Goal: Task Accomplishment & Management: Complete application form

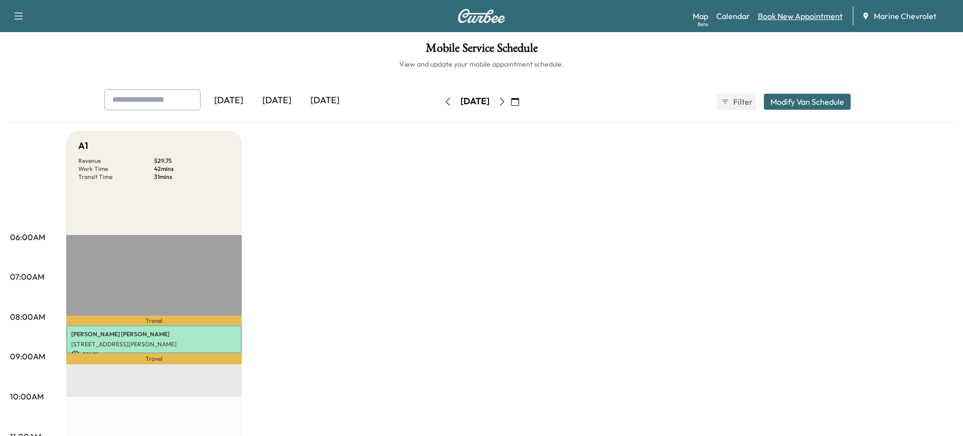
click at [777, 19] on link "Book New Appointment" at bounding box center [800, 16] width 85 height 12
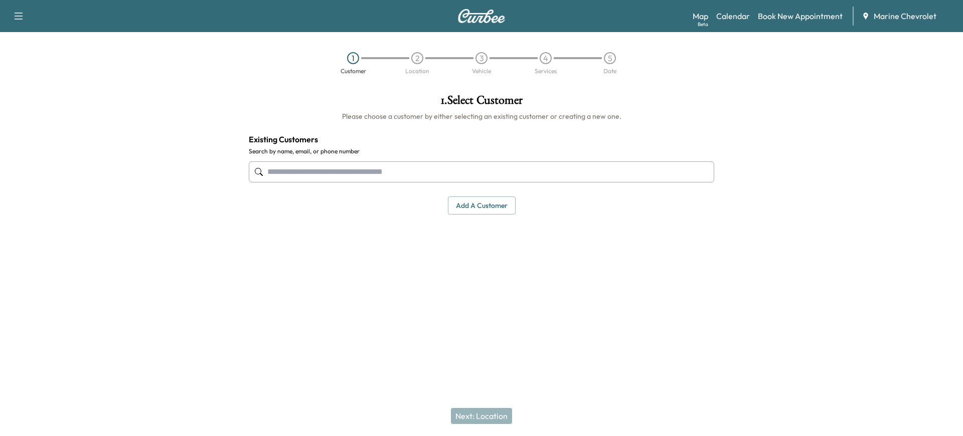
paste input "**********"
type input "**********"
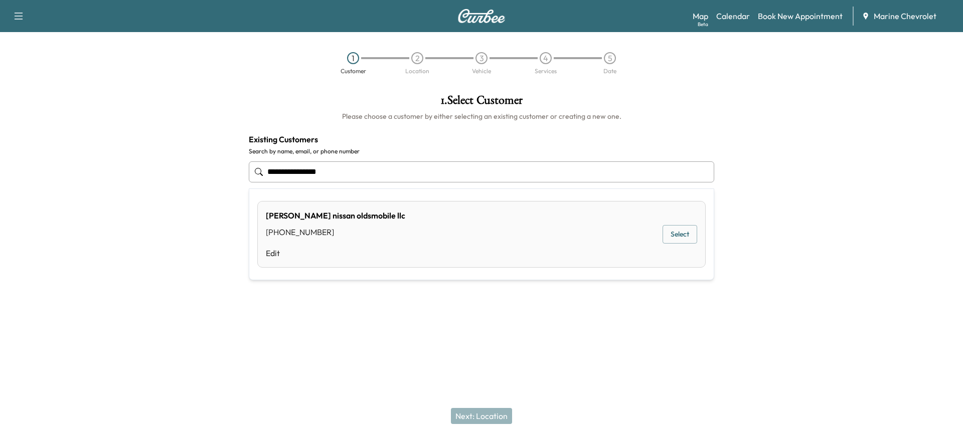
drag, startPoint x: 331, startPoint y: 173, endPoint x: 260, endPoint y: 172, distance: 71.2
click at [261, 172] on div "**********" at bounding box center [481, 171] width 465 height 33
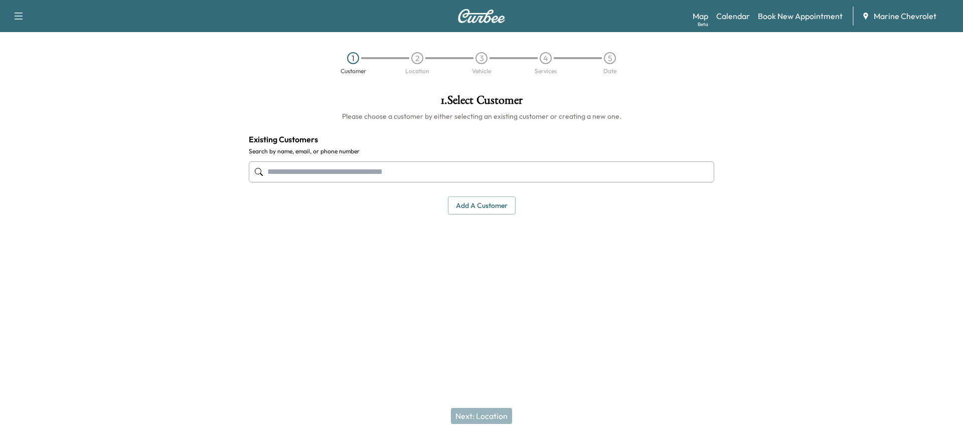
click at [317, 177] on input "text" at bounding box center [481, 171] width 465 height 21
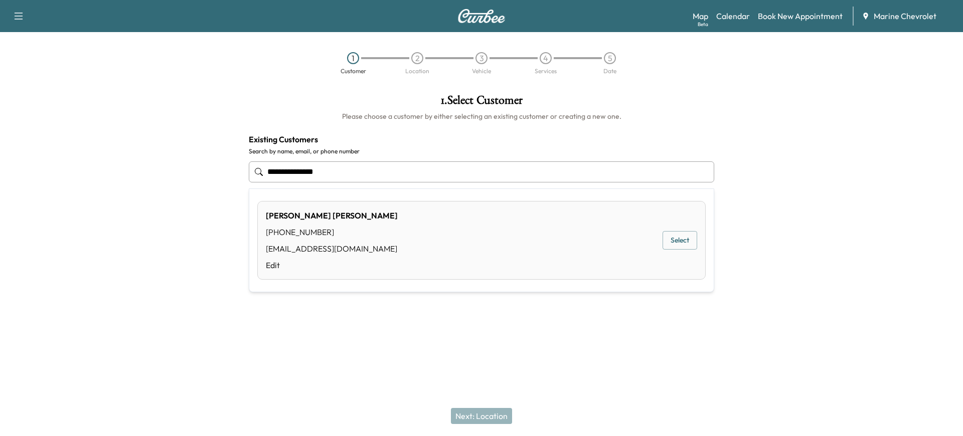
click at [678, 243] on button "Select" at bounding box center [679, 240] width 35 height 19
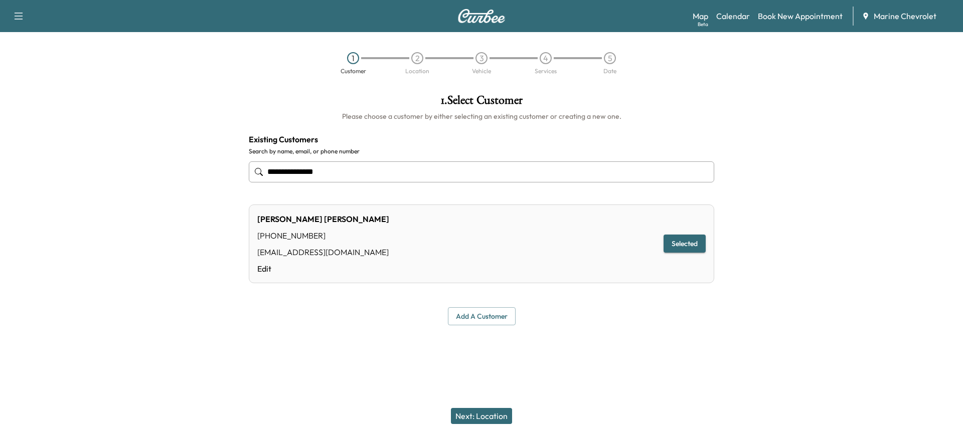
type input "**********"
click at [474, 413] on button "Next: Location" at bounding box center [481, 416] width 61 height 16
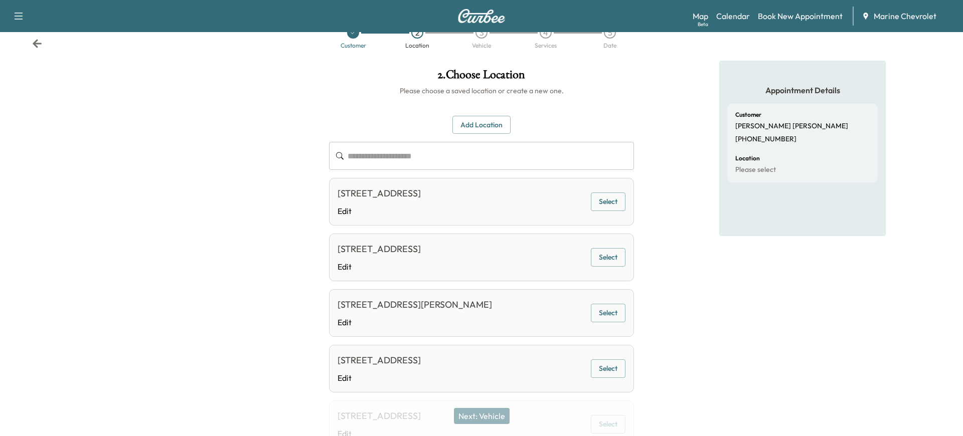
scroll to position [31, 0]
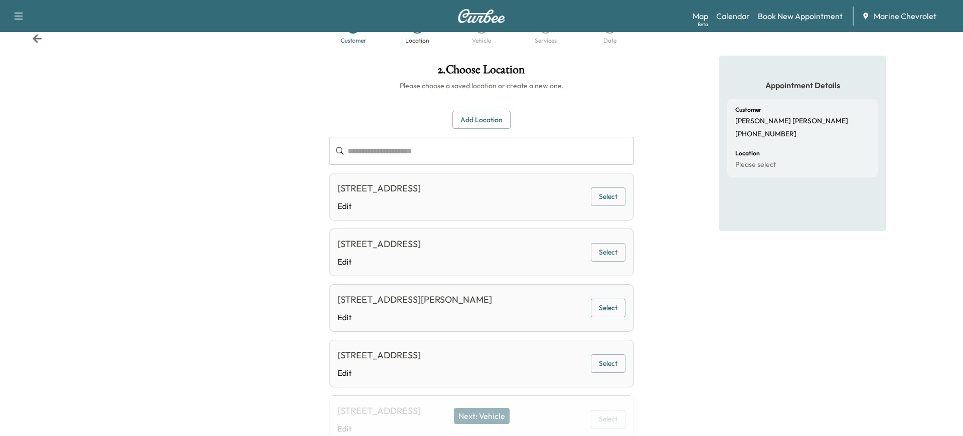
click at [611, 197] on button "Select" at bounding box center [608, 197] width 35 height 19
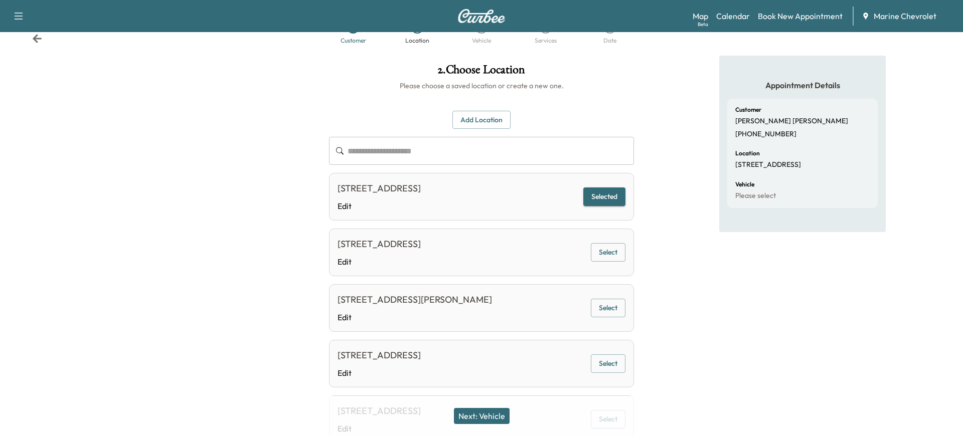
click at [486, 419] on button "Next: Vehicle" at bounding box center [482, 416] width 56 height 16
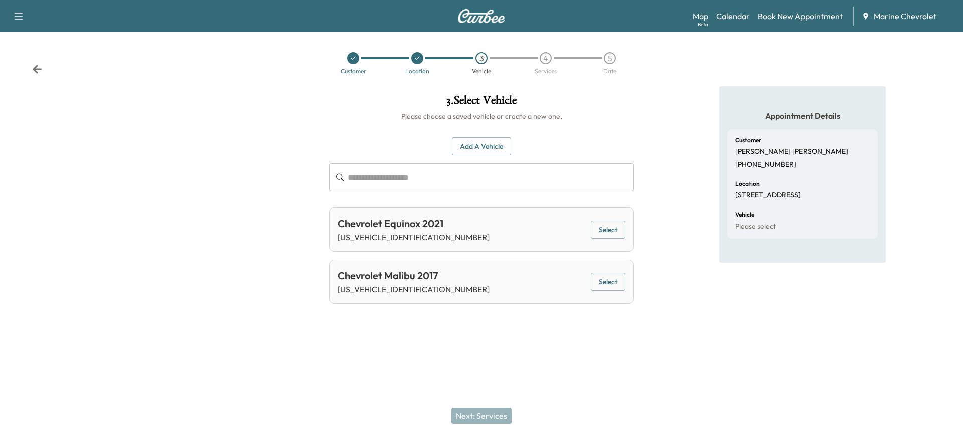
scroll to position [0, 0]
click at [608, 232] on button "Select" at bounding box center [608, 230] width 35 height 19
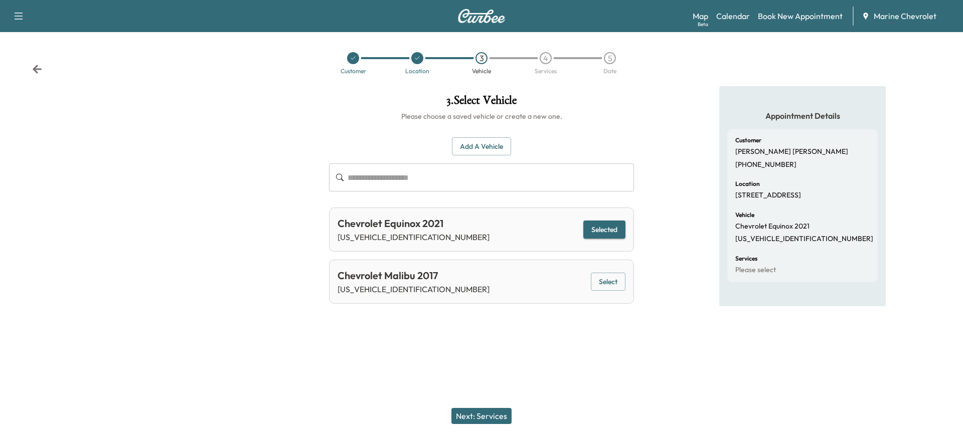
click at [475, 415] on button "Next: Services" at bounding box center [481, 416] width 60 height 16
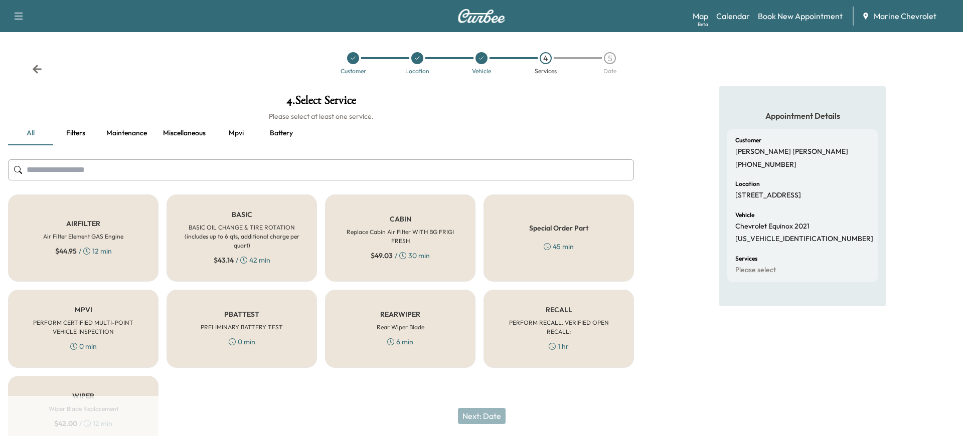
click at [248, 233] on h6 "BASIC OIL CHANGE & TIRE ROTATION (includes up to 6 qts, additional charge per q…" at bounding box center [241, 236] width 117 height 27
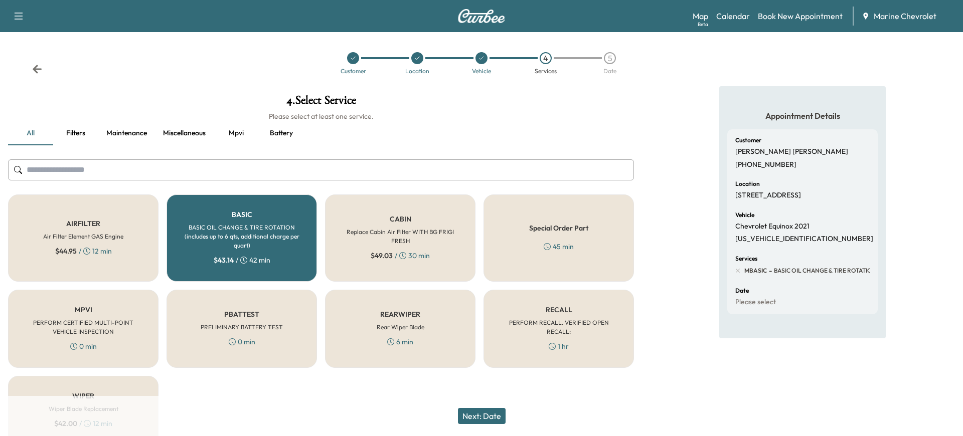
click at [494, 419] on button "Next: Date" at bounding box center [482, 416] width 48 height 16
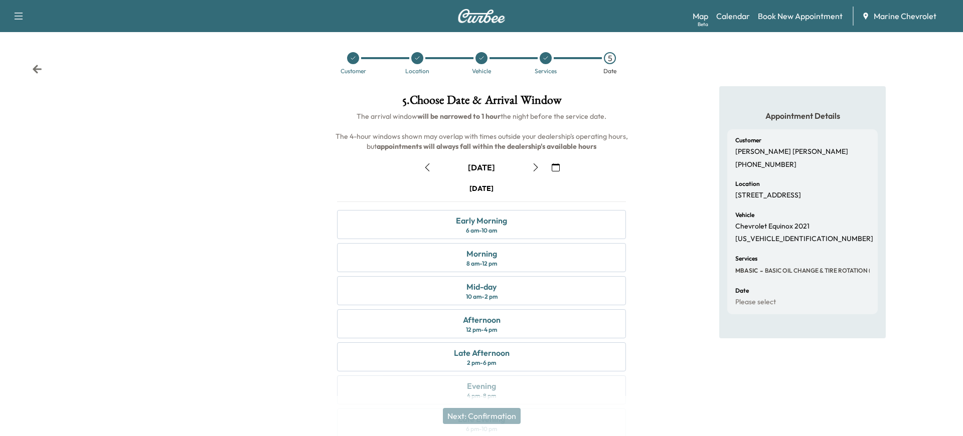
click at [537, 166] on icon "button" at bounding box center [536, 167] width 5 height 8
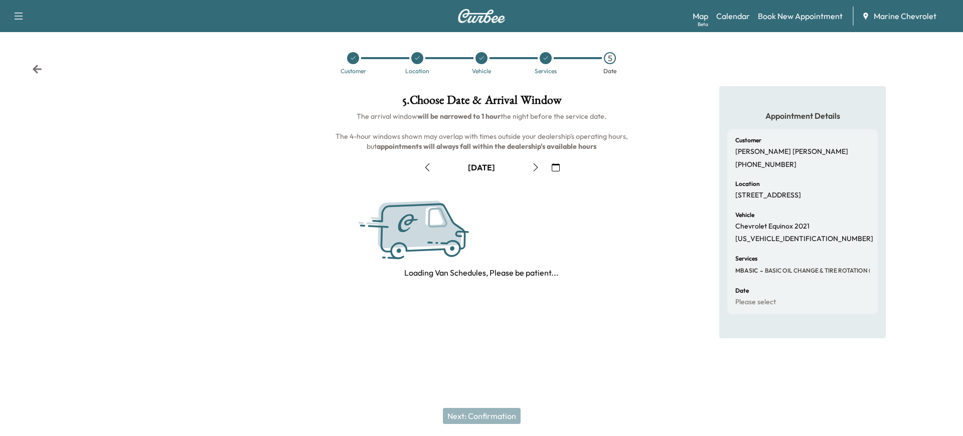
click at [537, 166] on icon "button" at bounding box center [536, 167] width 5 height 8
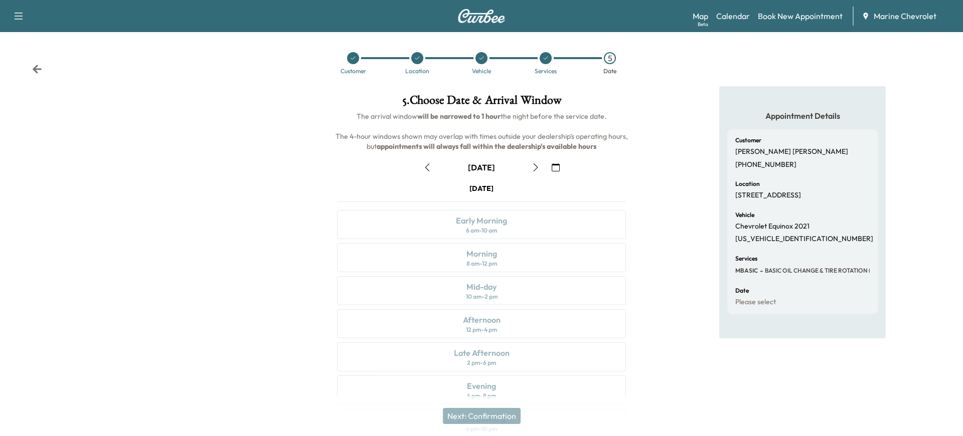
click at [537, 166] on icon "button" at bounding box center [536, 167] width 5 height 8
click at [446, 261] on div "Morning 8 am - 12 pm" at bounding box center [481, 257] width 289 height 29
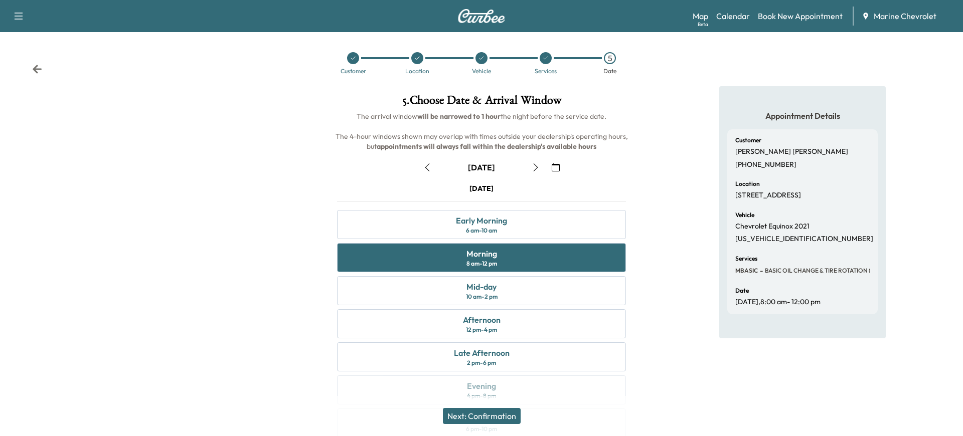
click at [501, 416] on button "Next: Confirmation" at bounding box center [482, 416] width 78 height 16
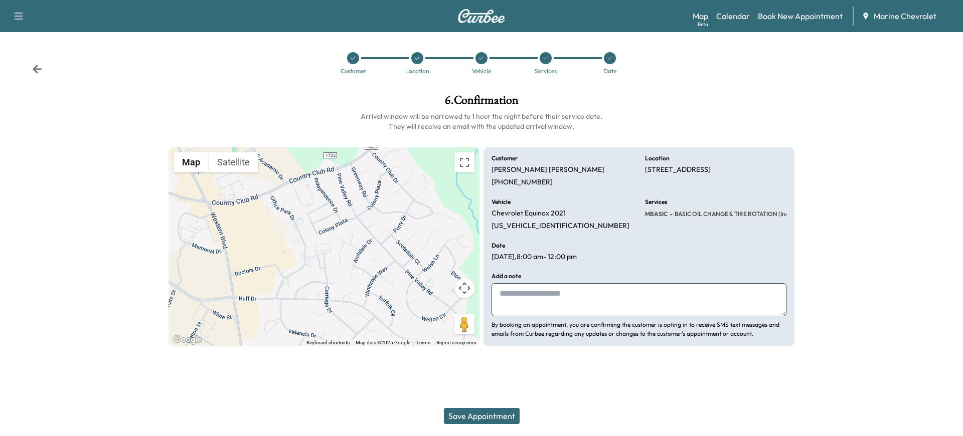
click at [565, 302] on textarea at bounding box center [638, 299] width 295 height 33
type textarea "*"
click at [680, 290] on textarea "**********" at bounding box center [638, 299] width 295 height 33
paste textarea "**********"
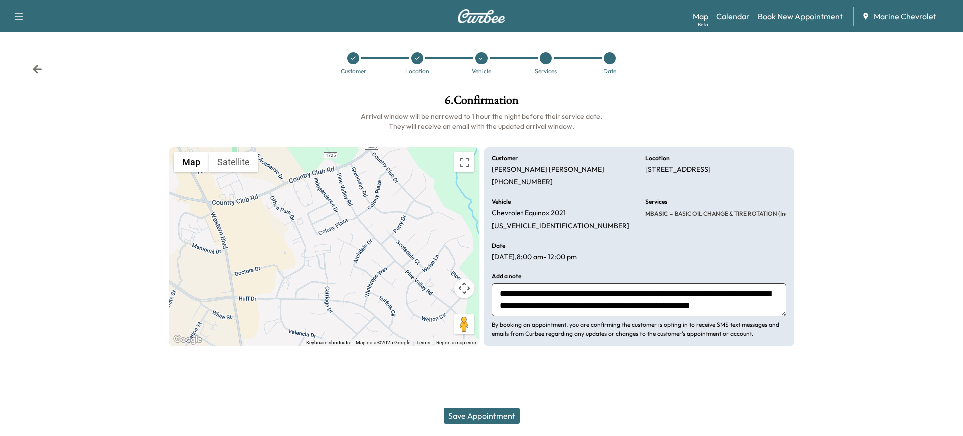
type textarea "**********"
click at [490, 419] on button "Save Appointment" at bounding box center [482, 416] width 76 height 16
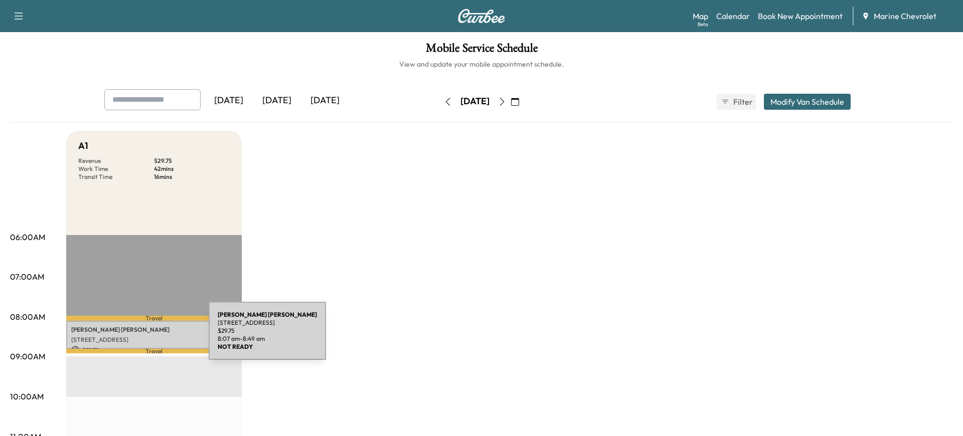
click at [133, 337] on p "[STREET_ADDRESS]" at bounding box center [153, 340] width 165 height 8
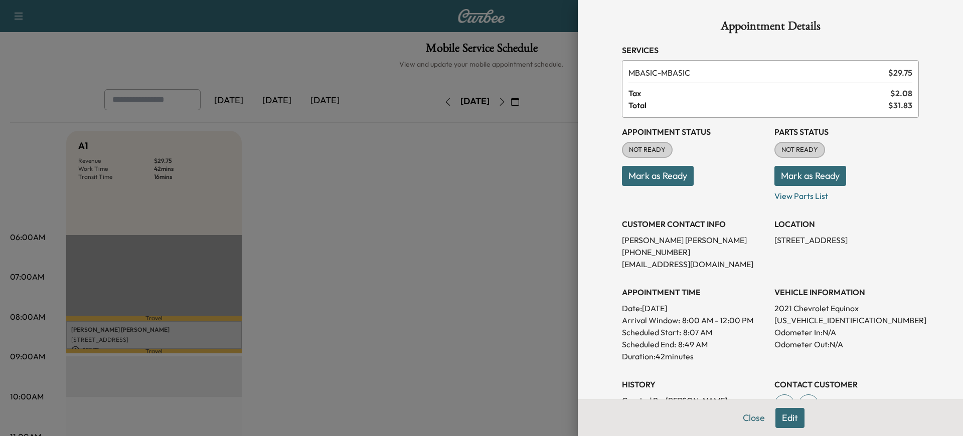
click at [655, 173] on button "Mark as Ready" at bounding box center [658, 176] width 72 height 20
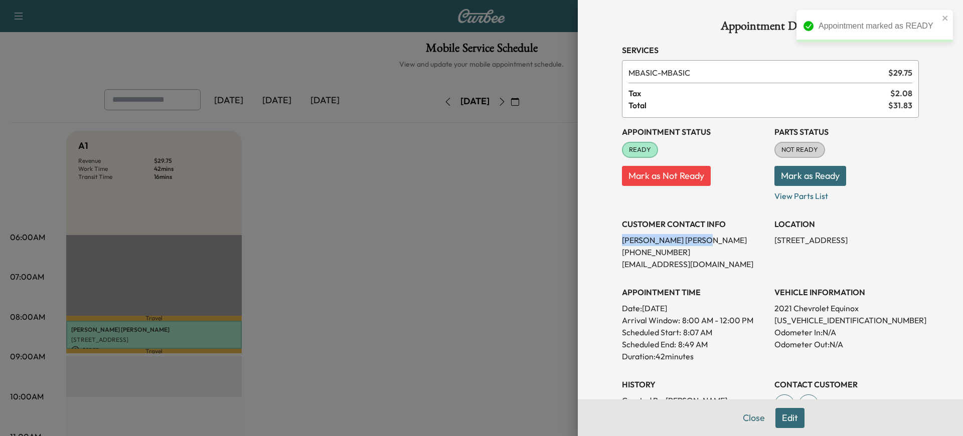
drag, startPoint x: 681, startPoint y: 242, endPoint x: 622, endPoint y: 238, distance: 58.8
click at [620, 239] on div "Appointment Details Services MBASIC - MBASIC $ 29.75 Tax $ 2.08 Total $ 31.83 A…" at bounding box center [770, 306] width 321 height 613
copy p "[PERSON_NAME]"
click at [748, 422] on button "Close" at bounding box center [753, 418] width 35 height 20
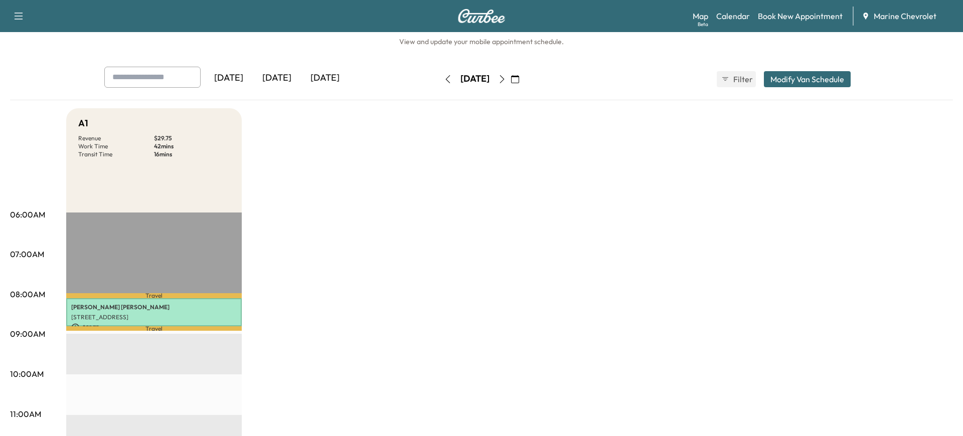
scroll to position [31, 0]
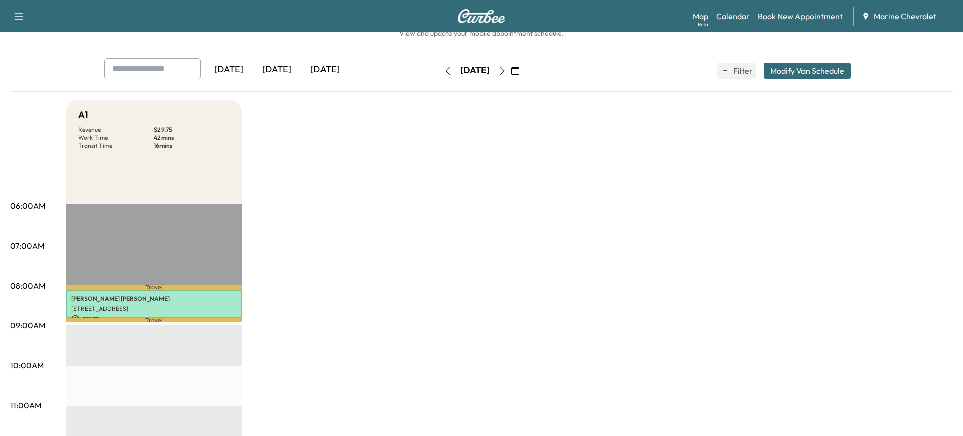
click at [796, 16] on link "Book New Appointment" at bounding box center [800, 16] width 85 height 12
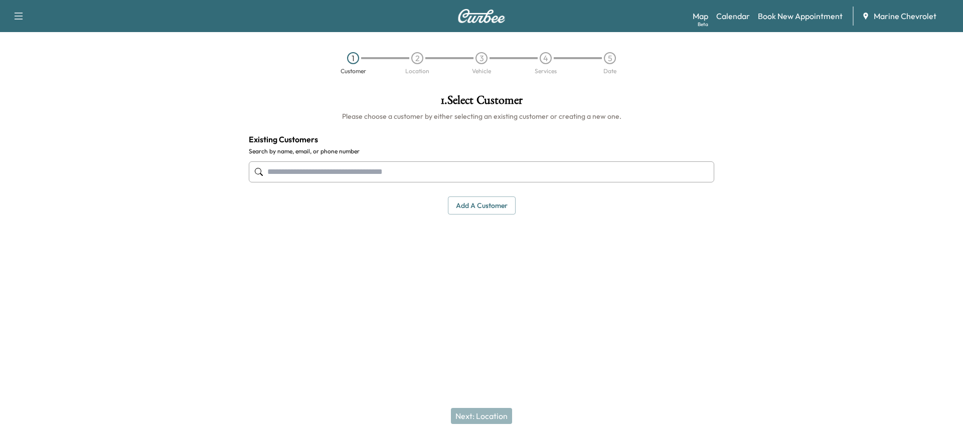
paste input "**********"
type input "**********"
drag, startPoint x: 354, startPoint y: 172, endPoint x: 257, endPoint y: 169, distance: 96.8
click at [244, 169] on div "**********" at bounding box center [481, 154] width 481 height 136
click at [347, 165] on input "text" at bounding box center [481, 171] width 465 height 21
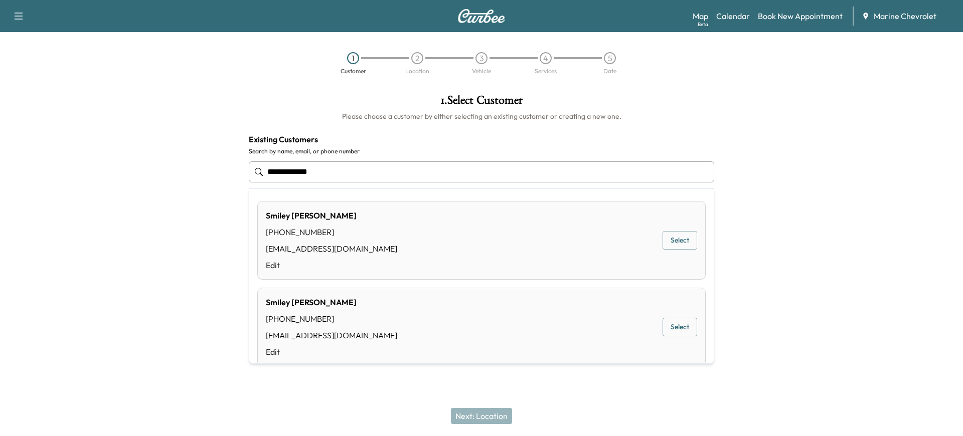
click at [677, 239] on button "Select" at bounding box center [679, 240] width 35 height 19
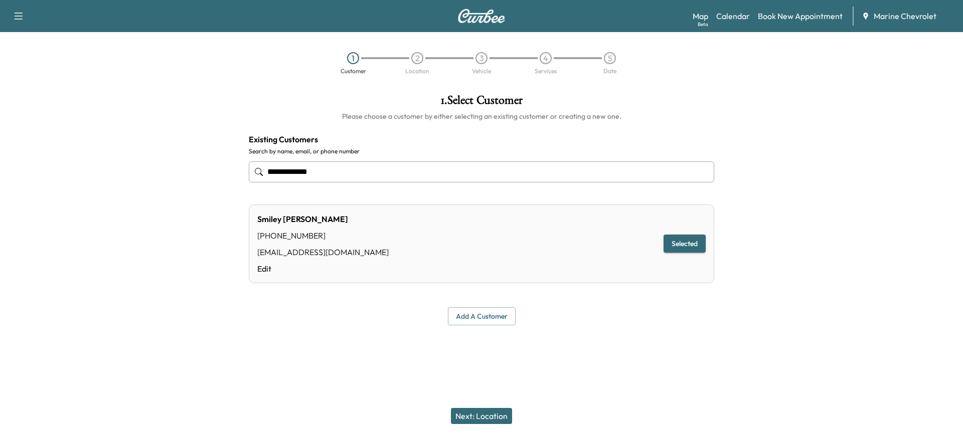
type input "**********"
click at [486, 420] on button "Next: Location" at bounding box center [481, 416] width 61 height 16
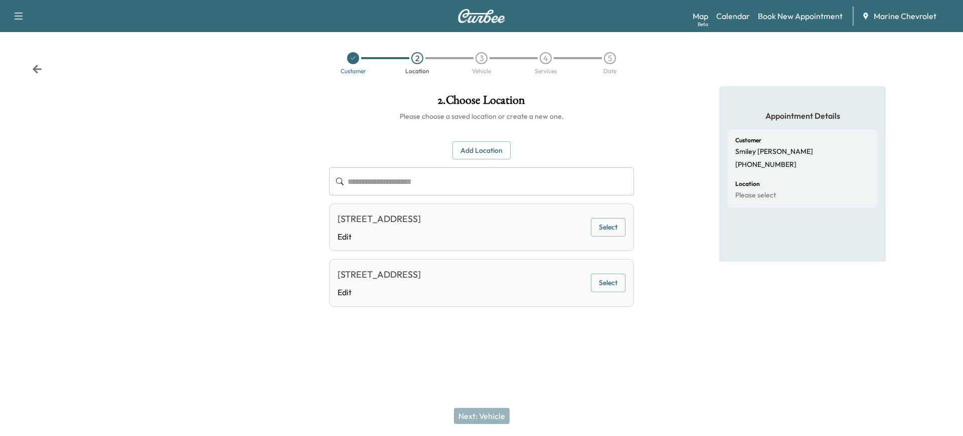
click at [614, 292] on button "Select" at bounding box center [608, 283] width 35 height 19
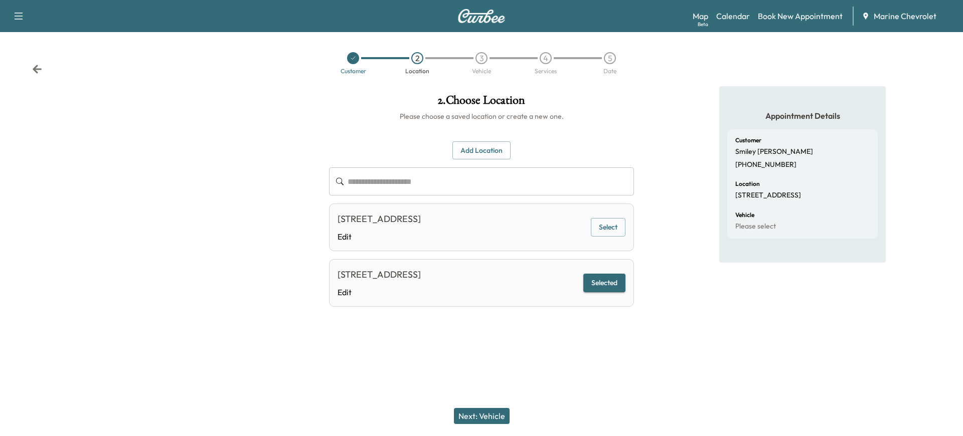
click at [479, 419] on button "Next: Vehicle" at bounding box center [482, 416] width 56 height 16
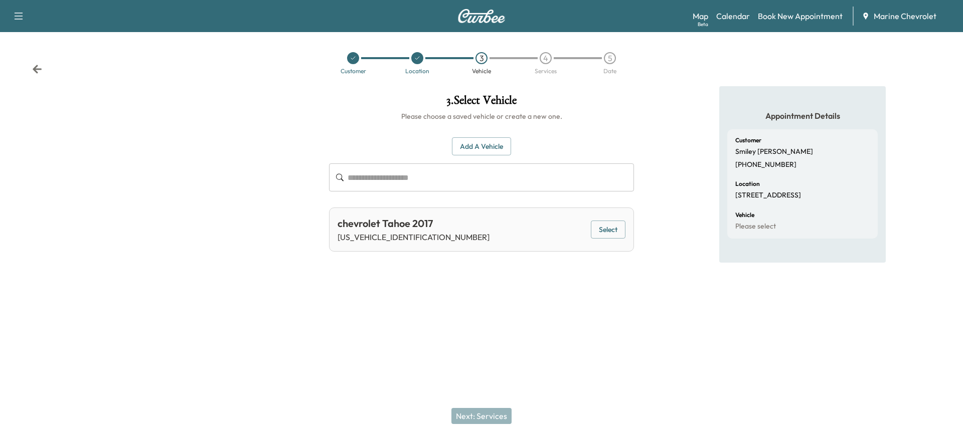
click at [615, 230] on button "Select" at bounding box center [608, 230] width 35 height 19
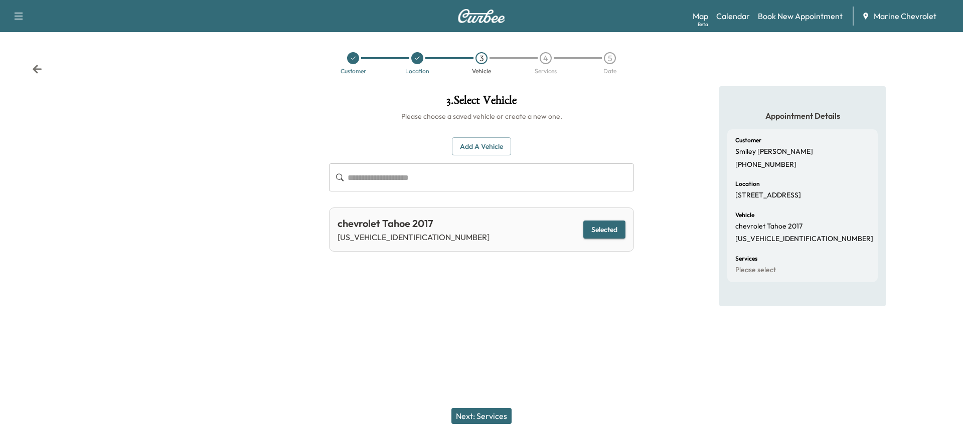
click at [489, 419] on button "Next: Services" at bounding box center [481, 416] width 60 height 16
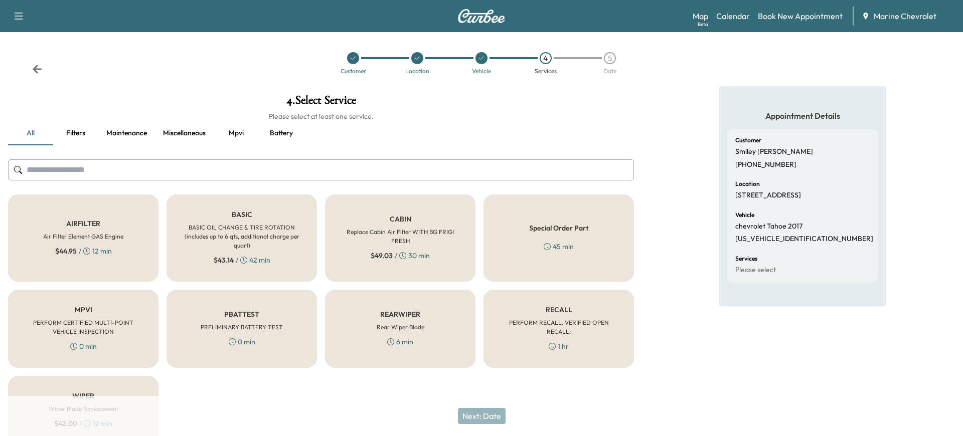
click at [277, 241] on h6 "BASIC OIL CHANGE & TIRE ROTATION (includes up to 6 qts, additional charge per q…" at bounding box center [241, 236] width 117 height 27
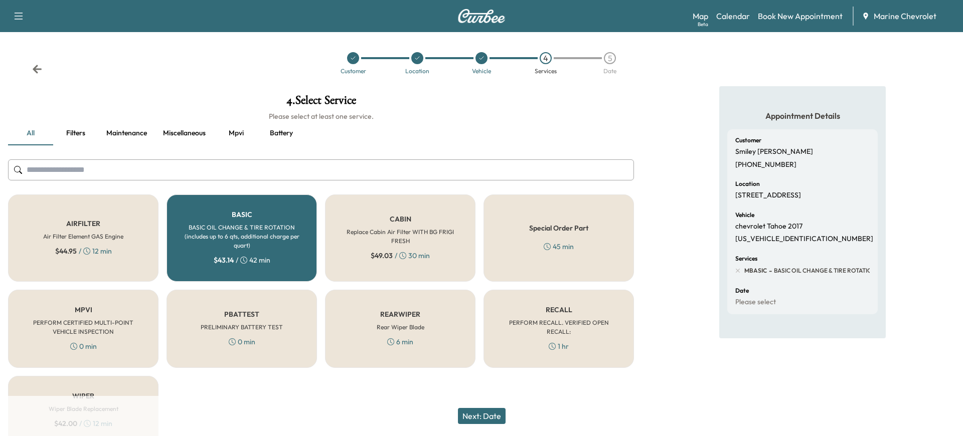
click at [490, 412] on button "Next: Date" at bounding box center [482, 416] width 48 height 16
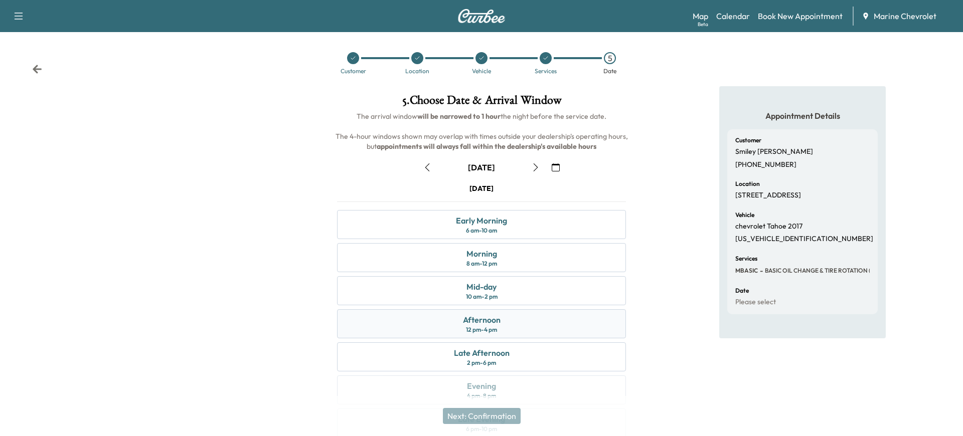
click at [475, 329] on div "12 pm - 4 pm" at bounding box center [481, 330] width 31 height 8
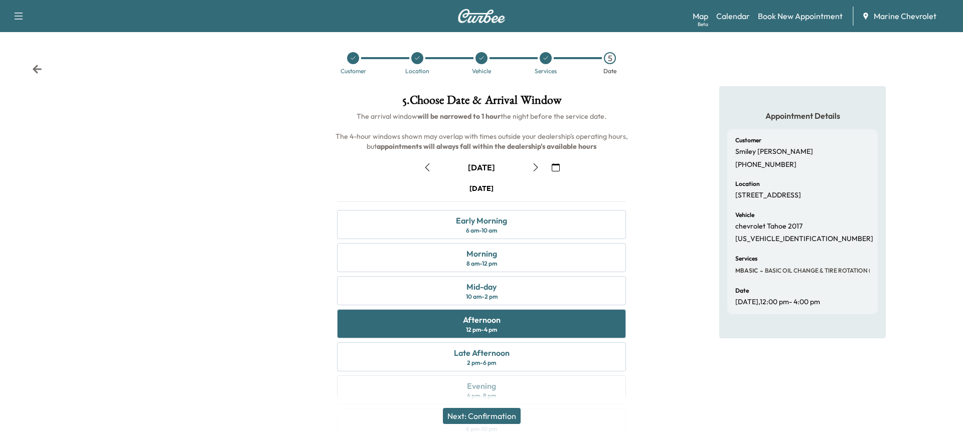
click at [534, 166] on icon "button" at bounding box center [536, 167] width 8 height 8
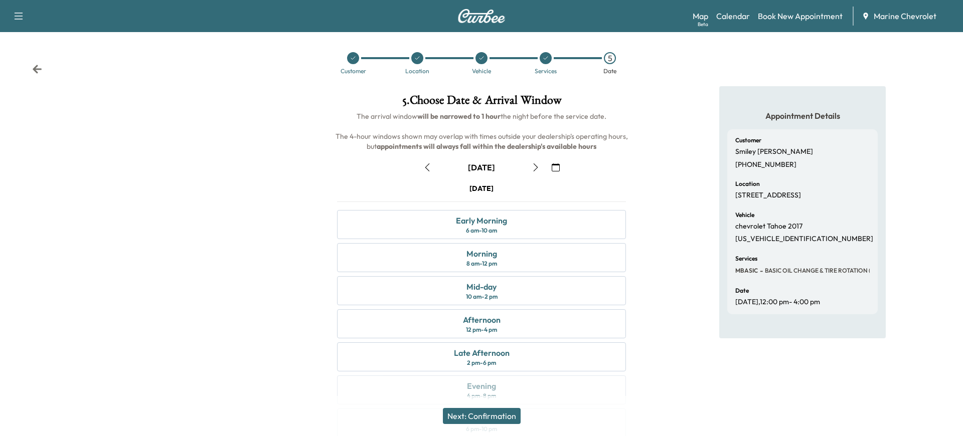
click at [535, 165] on icon "button" at bounding box center [536, 167] width 8 height 8
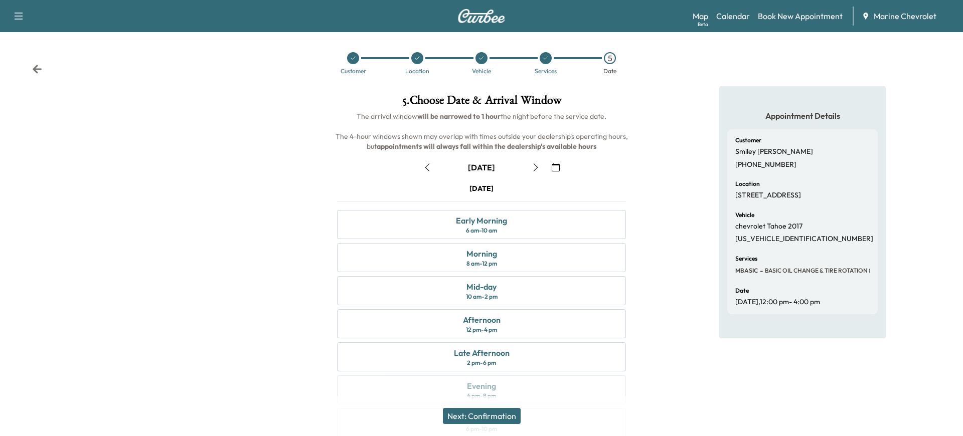
click at [535, 165] on icon "button" at bounding box center [536, 167] width 8 height 8
click at [519, 321] on div "Afternoon 12 pm - 4 pm" at bounding box center [481, 323] width 289 height 29
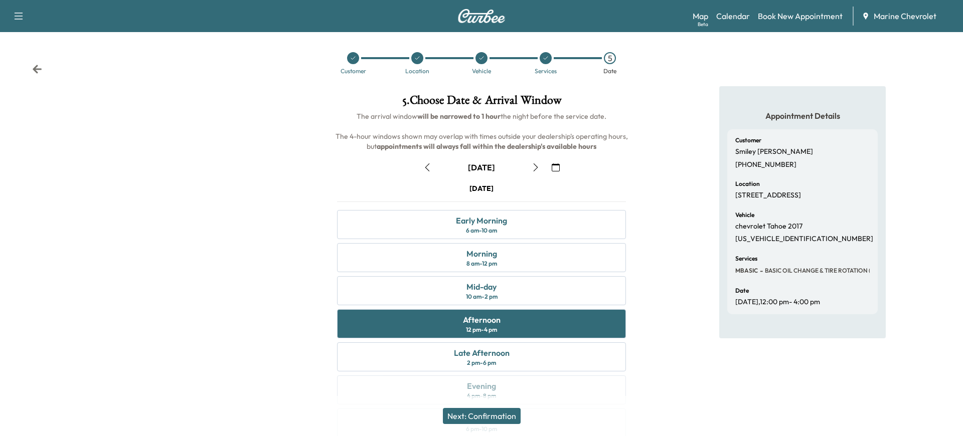
click at [497, 415] on button "Next: Confirmation" at bounding box center [482, 416] width 78 height 16
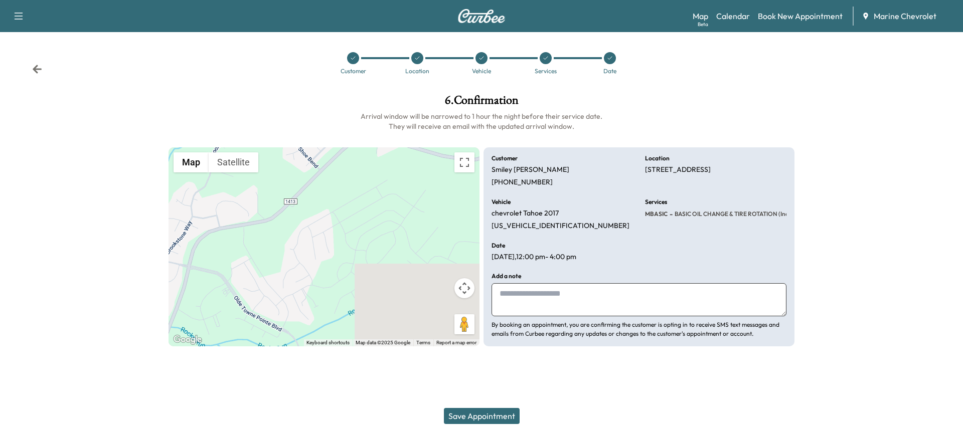
click at [560, 293] on textarea at bounding box center [638, 299] width 295 height 33
type textarea "**********"
click at [486, 419] on button "Save Appointment" at bounding box center [482, 416] width 76 height 16
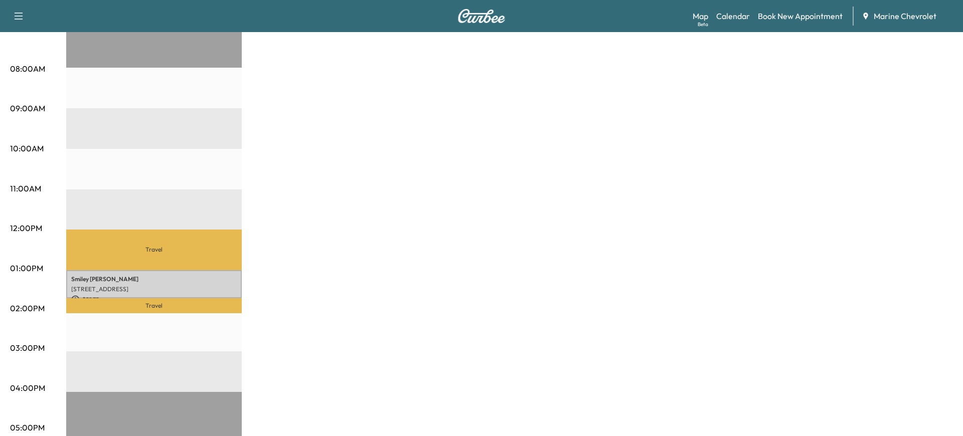
scroll to position [283, 0]
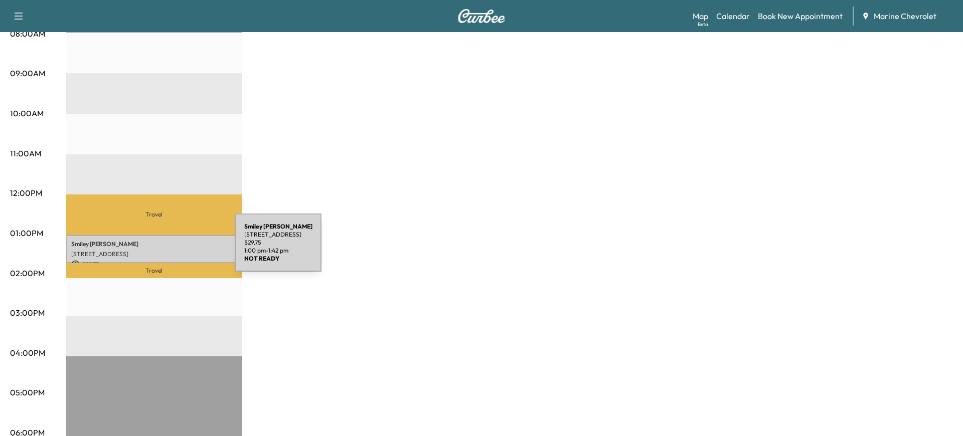
click at [160, 249] on div "Smiley [PERSON_NAME] [STREET_ADDRESS][PERSON_NAME] $ 29.75 1:00 pm - 1:42 pm" at bounding box center [154, 249] width 176 height 29
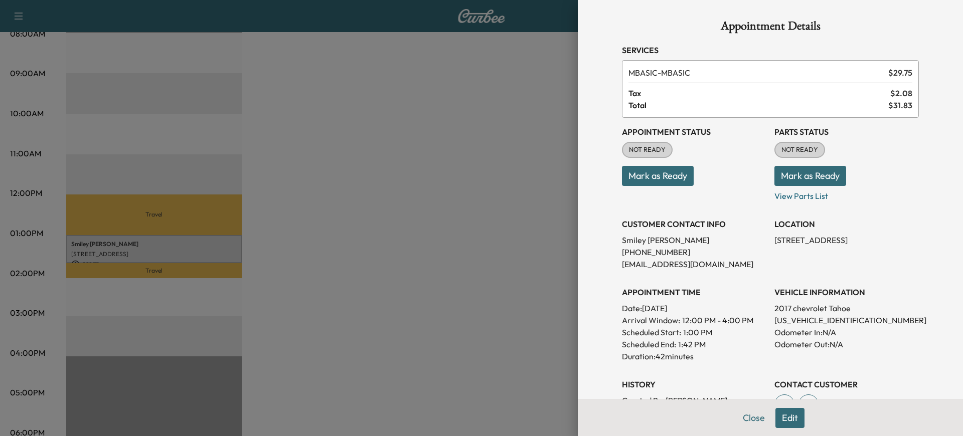
click at [687, 177] on button "Mark as Ready" at bounding box center [658, 176] width 72 height 20
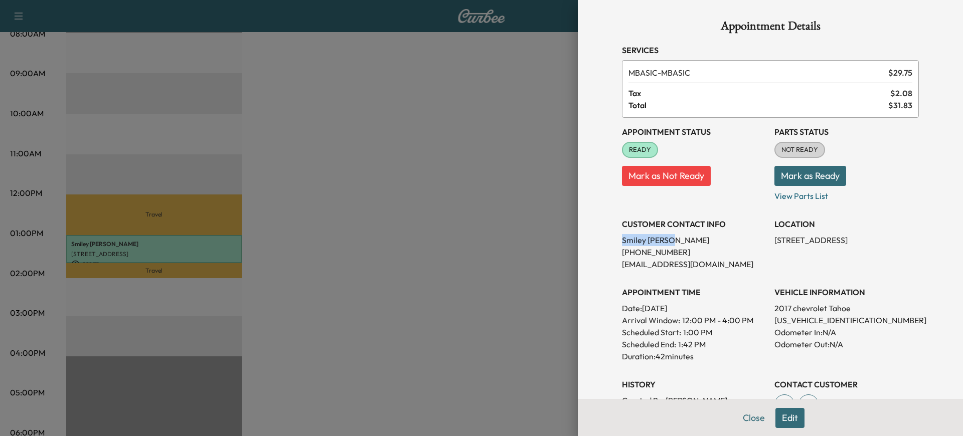
drag, startPoint x: 678, startPoint y: 240, endPoint x: 623, endPoint y: 237, distance: 54.7
click at [620, 238] on div "Appointment Details Services MBASIC - MBASIC $ 29.75 Tax $ 2.08 Total $ 31.83 A…" at bounding box center [770, 301] width 321 height 603
copy p "[PERSON_NAME] [PERSON_NAME]"
click at [754, 417] on button "Close" at bounding box center [753, 418] width 35 height 20
